Goal: Information Seeking & Learning: Check status

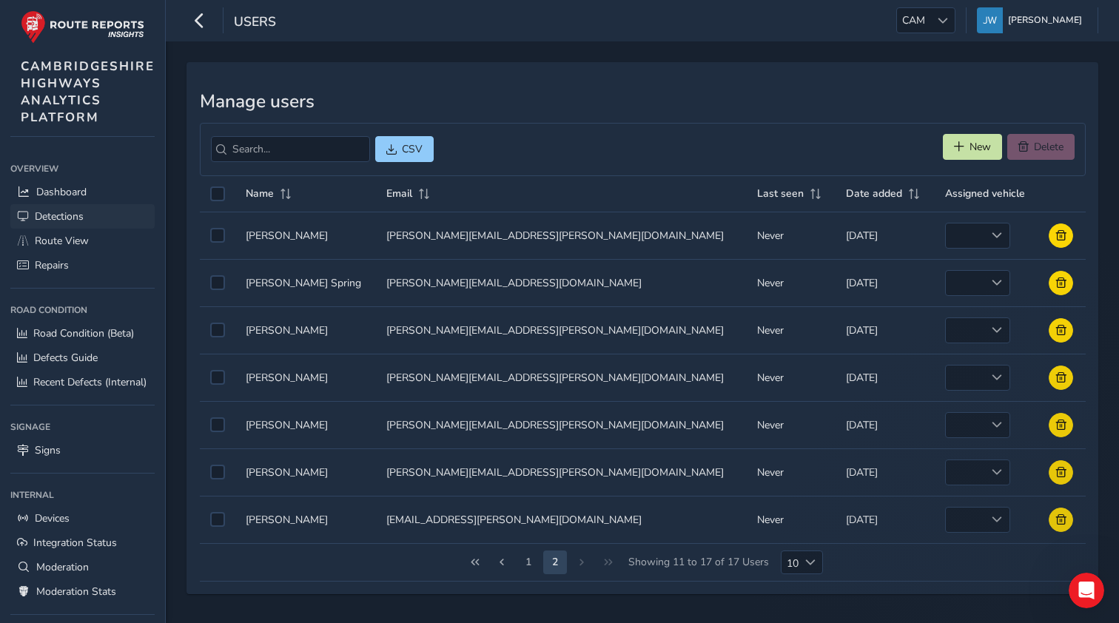
click at [61, 212] on span "Detections" at bounding box center [59, 216] width 49 height 14
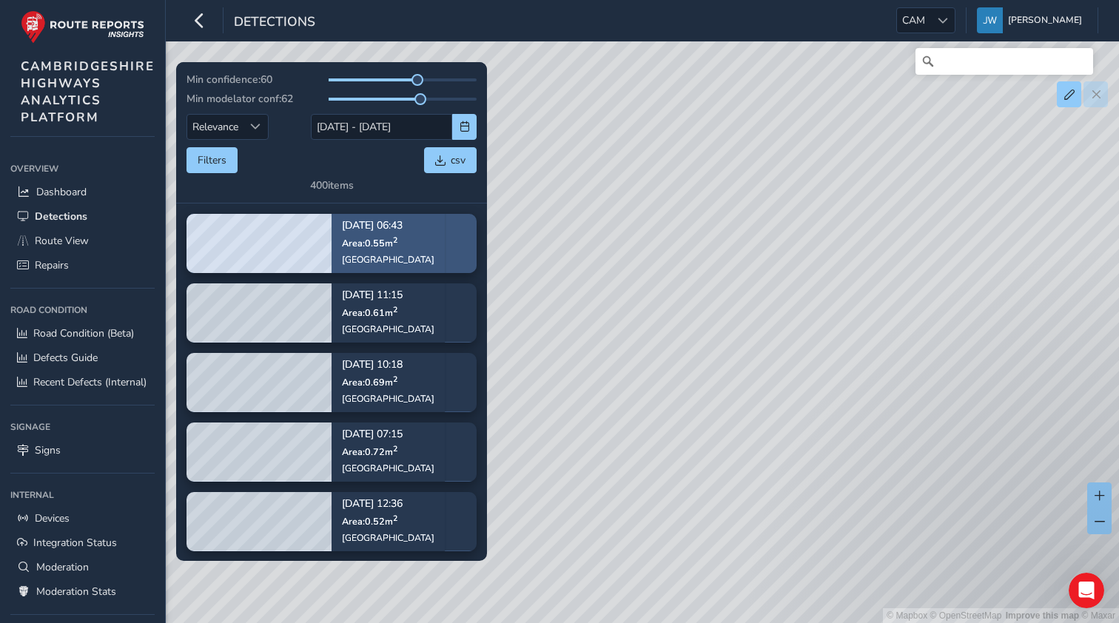
click at [414, 254] on div "[DATE] 06:43 Area: 0.55 m [STREET_ADDRESS]" at bounding box center [388, 244] width 113 height 86
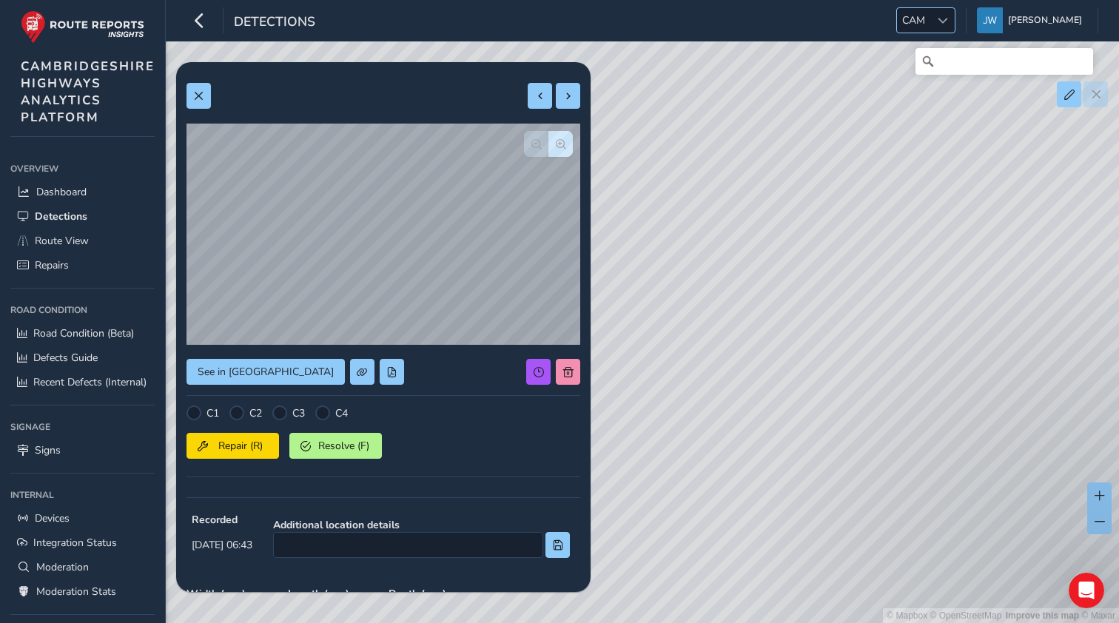
click at [948, 21] on span at bounding box center [943, 21] width 10 height 10
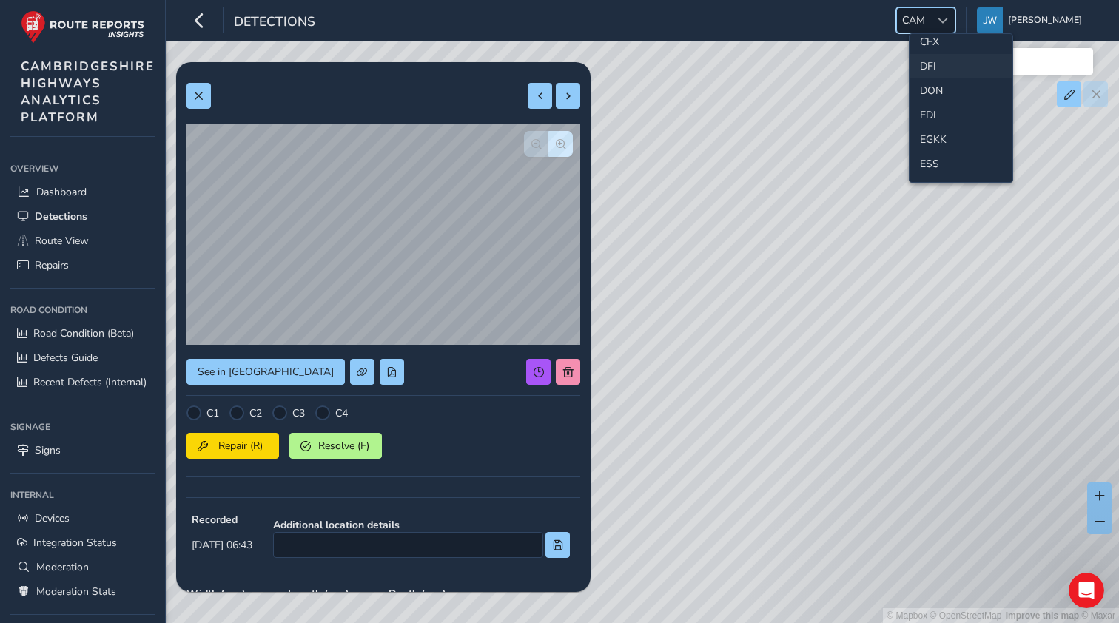
scroll to position [150, 0]
click at [929, 145] on li "ESS" at bounding box center [961, 145] width 103 height 24
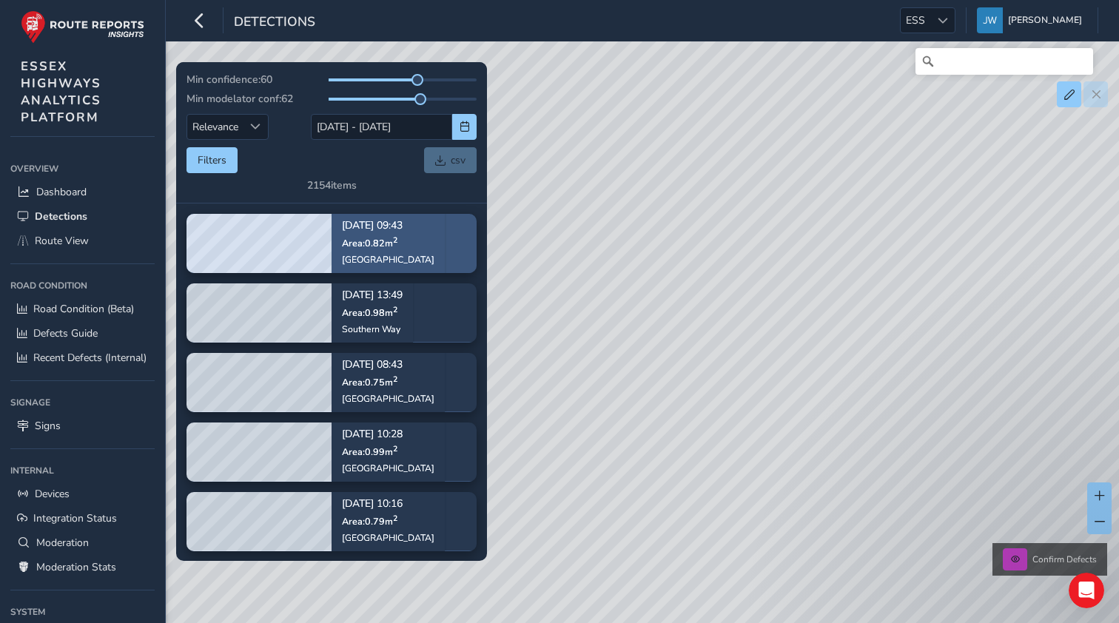
click at [432, 250] on div "[DATE] 09:43 Area: 0.82 m [STREET_ADDRESS]" at bounding box center [388, 244] width 113 height 86
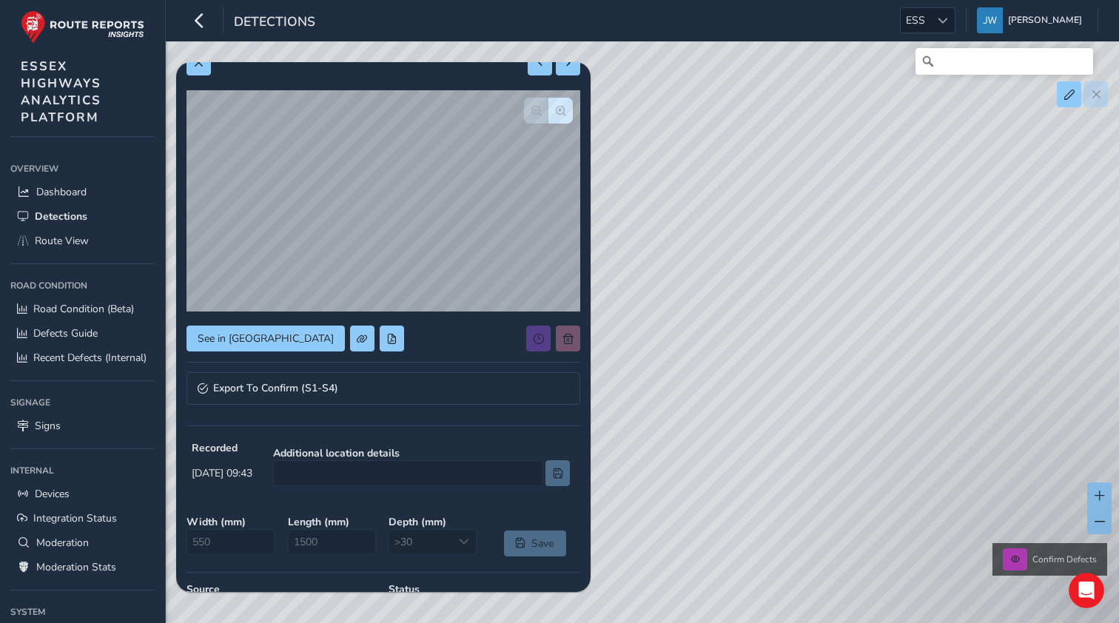
scroll to position [83, 0]
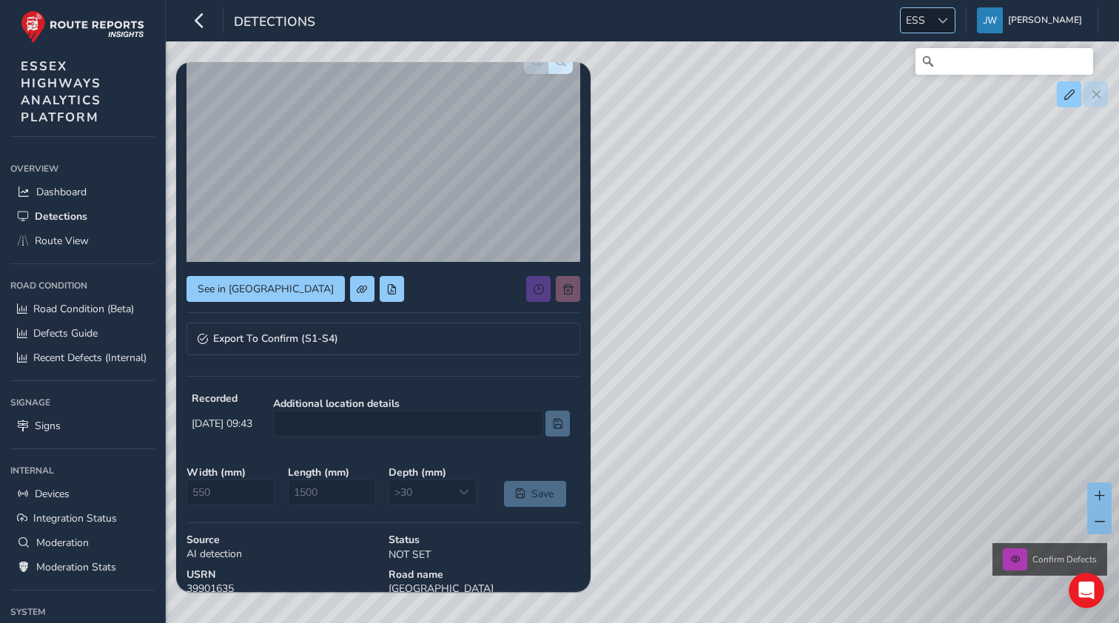
click at [948, 20] on div at bounding box center [942, 20] width 24 height 24
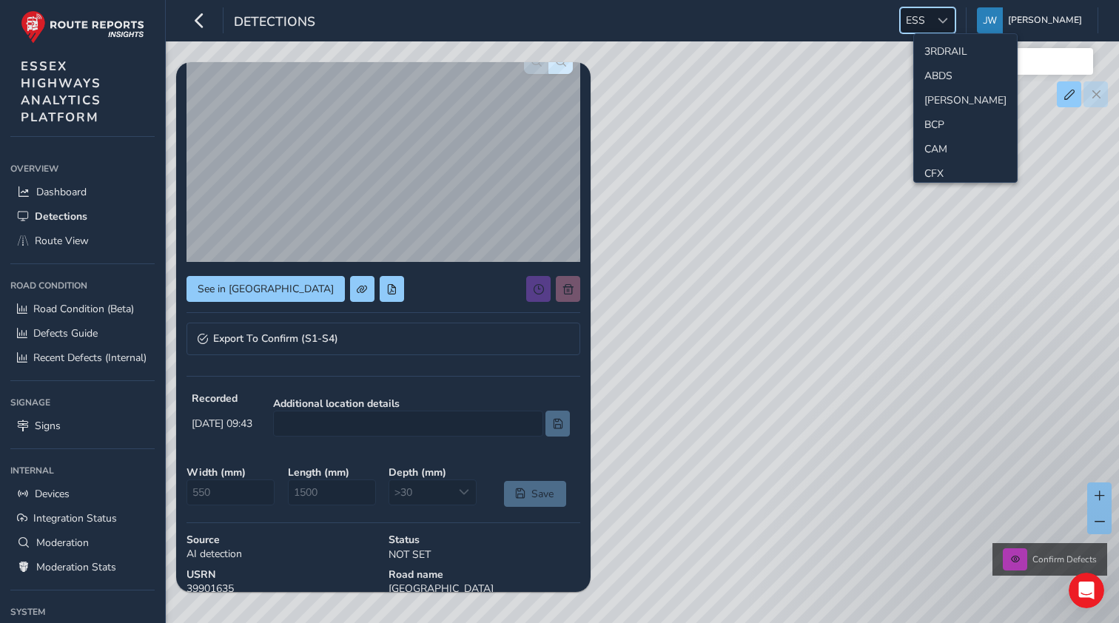
scroll to position [126, 0]
click at [527, 13] on div "Detections ESS ESS [PERSON_NAME] Colour Scheme: Dark Dim Light Logout" at bounding box center [642, 20] width 953 height 41
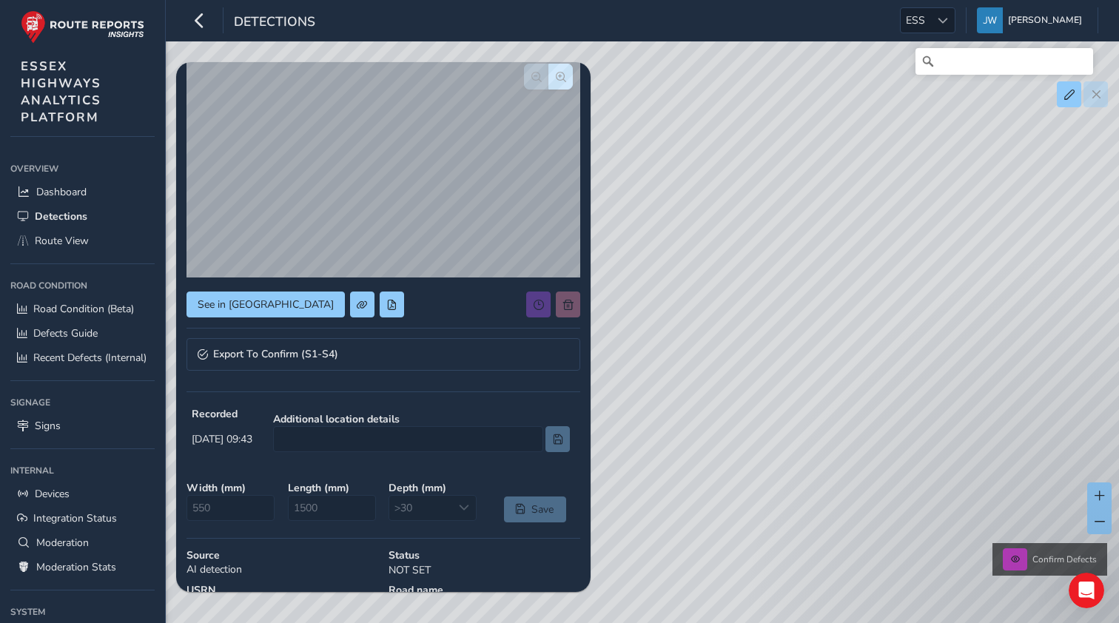
scroll to position [45, 0]
